Goal: Task Accomplishment & Management: Manage account settings

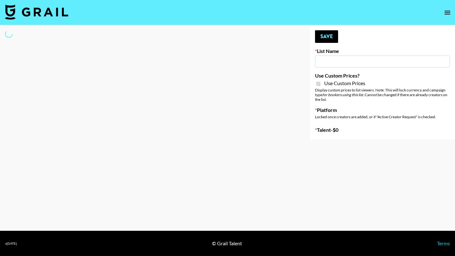
type input "Gfal"
checkbox input "true"
select select "Brand"
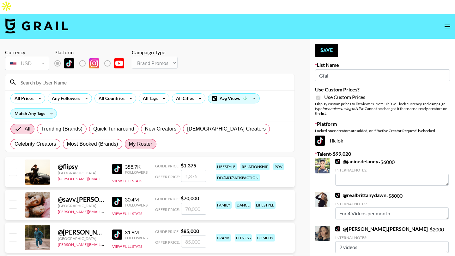
click at [144, 141] on span "My Roster" at bounding box center [140, 145] width 23 height 8
click at [129, 144] on input "My Roster" at bounding box center [129, 144] width 0 height 0
radio input "true"
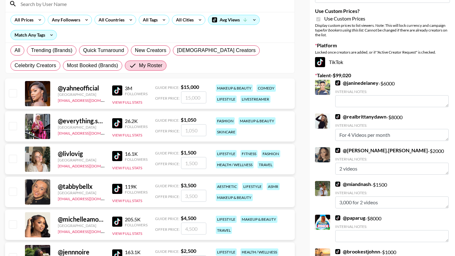
scroll to position [83, 0]
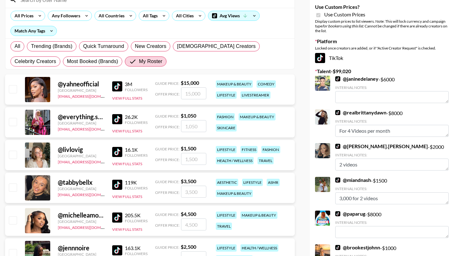
click at [11, 85] on input "checkbox" at bounding box center [13, 89] width 8 height 8
checkbox input "true"
type input "15000"
click at [16, 118] on input "checkbox" at bounding box center [13, 122] width 8 height 8
checkbox input "true"
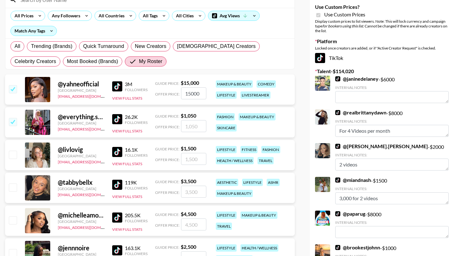
type input "1050"
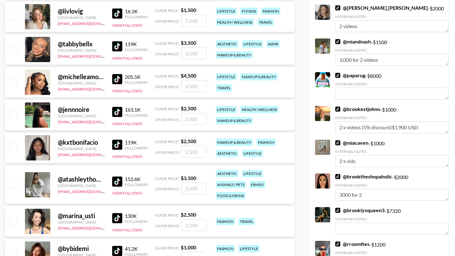
scroll to position [223, 0]
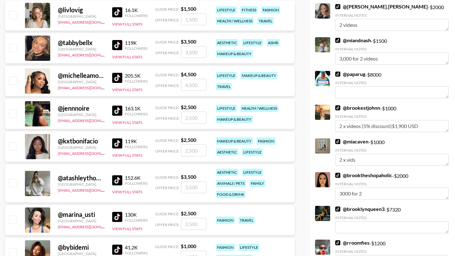
click at [13, 110] on input "checkbox" at bounding box center [13, 114] width 8 height 8
checkbox input "true"
type input "2500"
click at [11, 142] on input "checkbox" at bounding box center [13, 146] width 8 height 8
checkbox input "true"
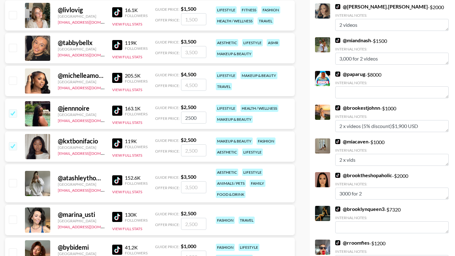
type input "2500"
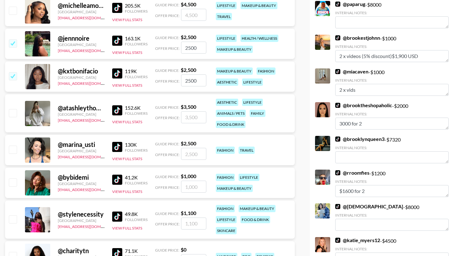
scroll to position [295, 0]
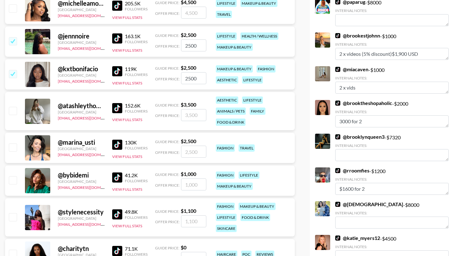
click at [12, 107] on input "checkbox" at bounding box center [13, 111] width 8 height 8
checkbox input "true"
type input "3500"
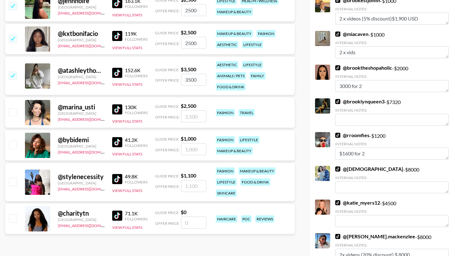
scroll to position [328, 0]
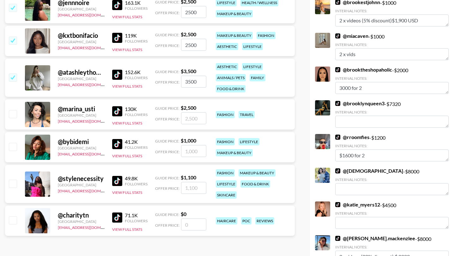
click at [14, 180] on input "checkbox" at bounding box center [13, 184] width 8 height 8
checkbox input "true"
type input "1100"
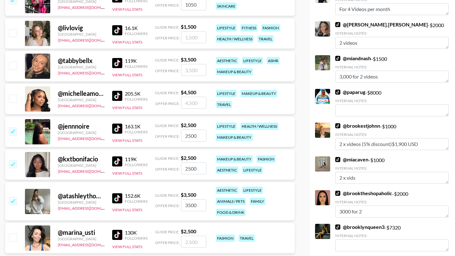
scroll to position [0, 0]
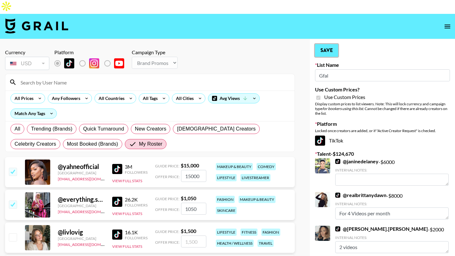
click at [333, 44] on button "Save" at bounding box center [326, 50] width 23 height 13
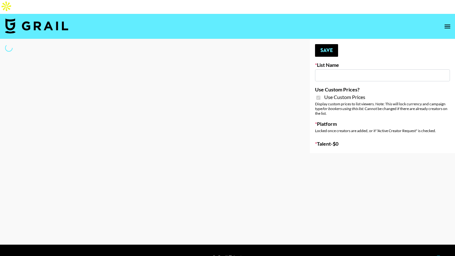
type input "dde"
checkbox input "true"
select select "Brand"
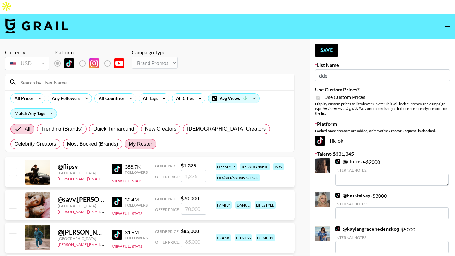
click at [143, 141] on span "My Roster" at bounding box center [140, 145] width 23 height 8
click at [129, 144] on input "My Roster" at bounding box center [129, 144] width 0 height 0
radio input "true"
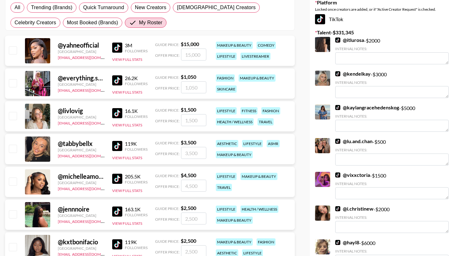
scroll to position [123, 0]
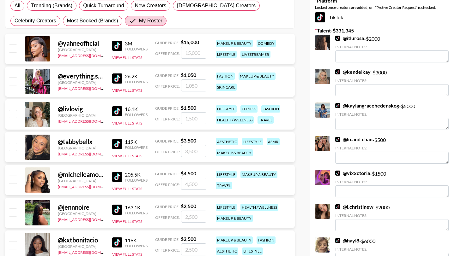
click at [14, 77] on input "checkbox" at bounding box center [13, 81] width 8 height 8
checkbox input "true"
type input "1050"
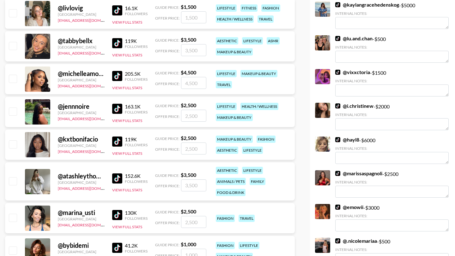
scroll to position [226, 0]
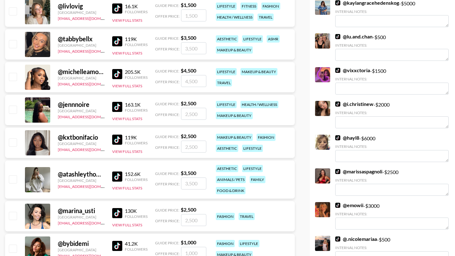
click at [13, 106] on input "checkbox" at bounding box center [13, 110] width 8 height 8
checkbox input "true"
type input "2500"
click at [11, 139] on input "checkbox" at bounding box center [13, 143] width 8 height 8
checkbox input "true"
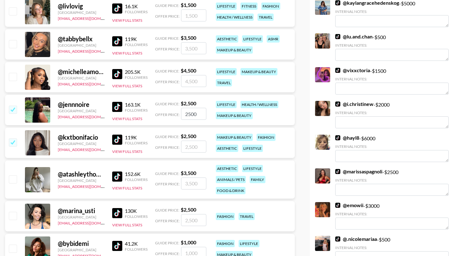
type input "2500"
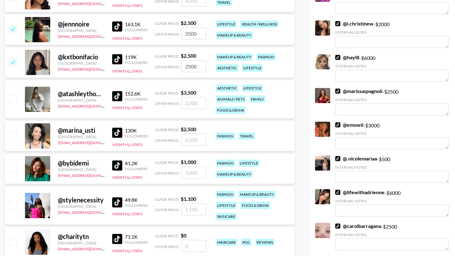
scroll to position [308, 0]
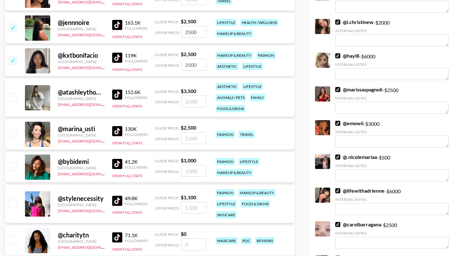
click at [12, 236] on input "checkbox" at bounding box center [13, 240] width 8 height 8
checkbox input "false"
click at [188, 239] on input "number" at bounding box center [193, 245] width 25 height 12
type input "1"
checkbox input "true"
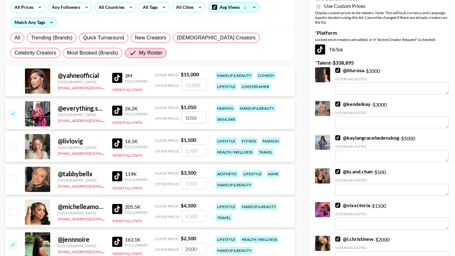
scroll to position [0, 0]
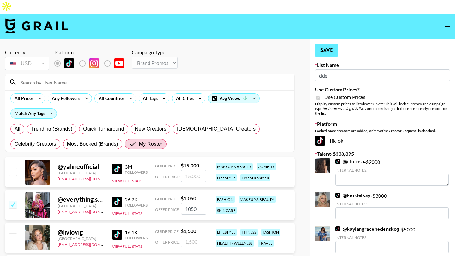
type input "1500"
click at [325, 44] on button "Save" at bounding box center [326, 50] width 23 height 13
